Goal: Book appointment/travel/reservation

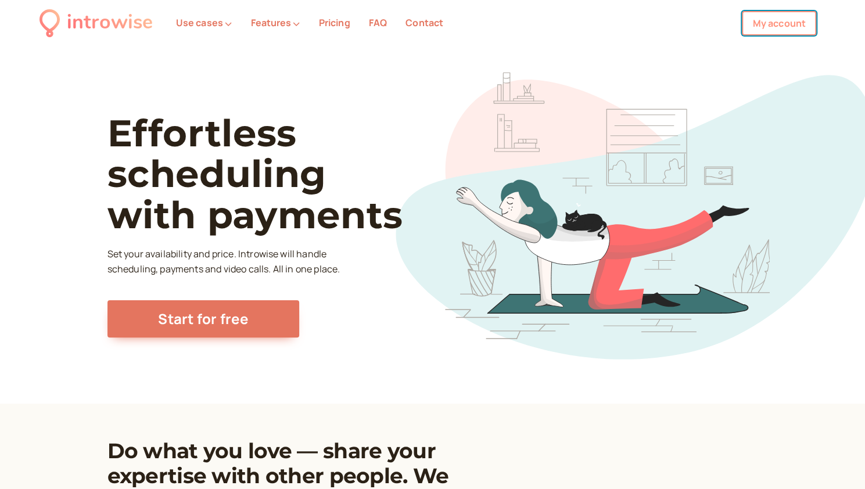
click at [782, 30] on link "My account" at bounding box center [779, 23] width 74 height 24
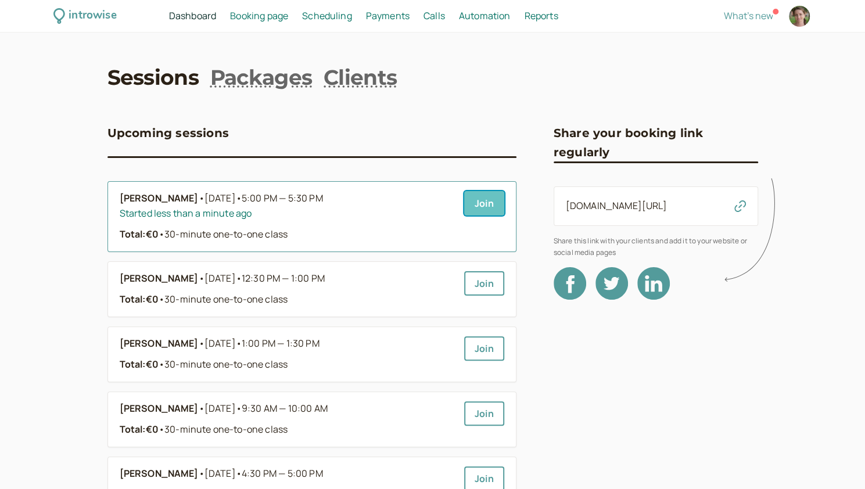
click at [482, 199] on link "Join" at bounding box center [484, 203] width 40 height 24
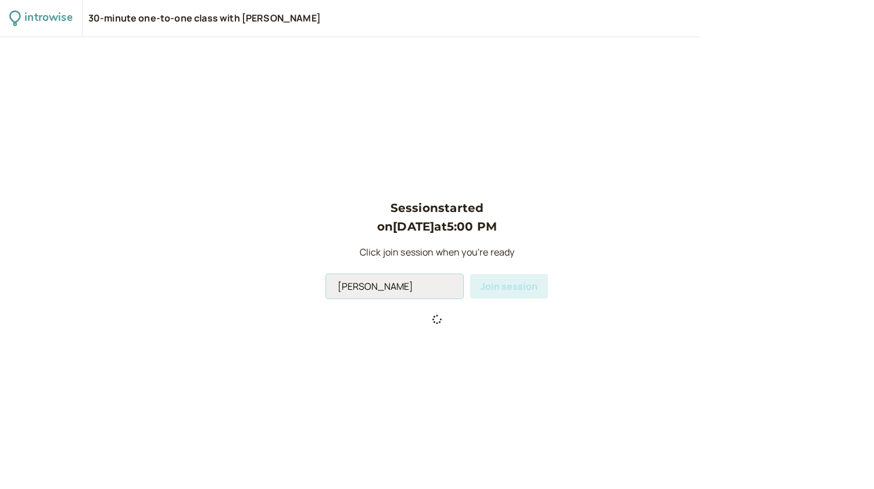
click at [410, 292] on input "Andromeda Jones" at bounding box center [394, 286] width 137 height 24
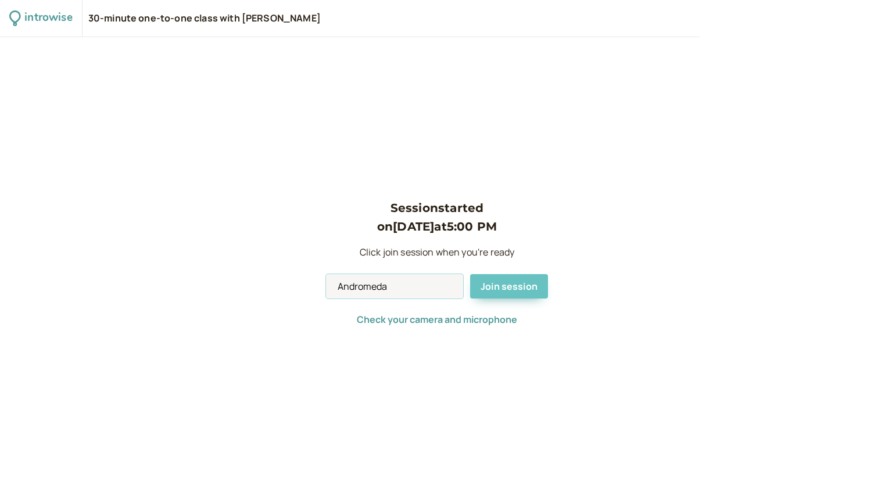
type input "Andromeda"
click at [501, 285] on span "Join session" at bounding box center [509, 286] width 57 height 13
